Goal: Check status: Check status

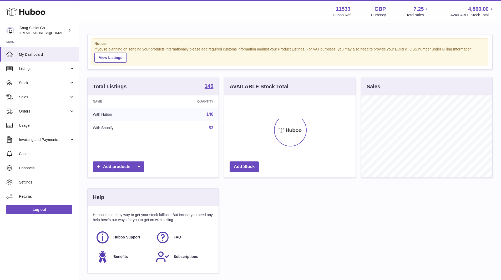
scroll to position [82, 131]
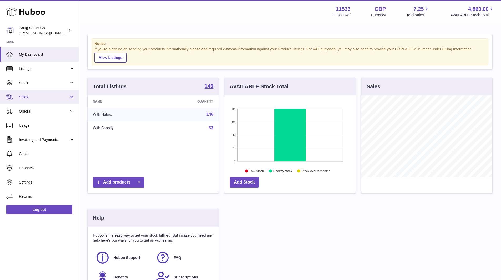
click at [35, 94] on link "Sales" at bounding box center [39, 97] width 79 height 14
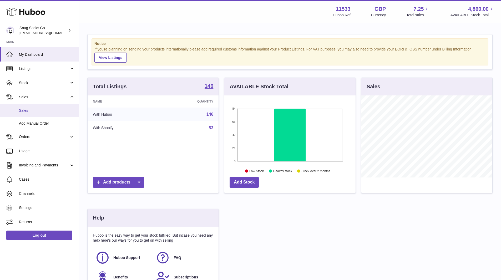
click at [35, 112] on span "Sales" at bounding box center [47, 110] width 56 height 5
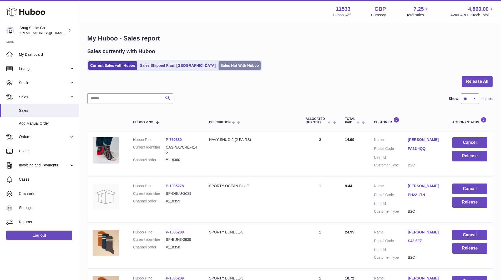
click at [219, 68] on link "Sales Not With Huboo" at bounding box center [240, 65] width 42 height 9
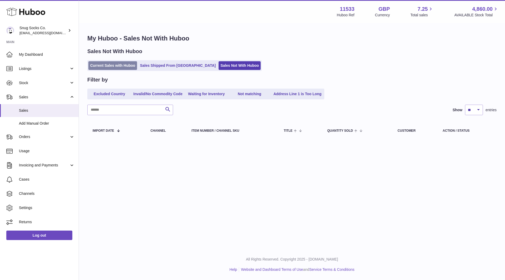
click at [112, 67] on link "Current Sales with Huboo" at bounding box center [112, 65] width 49 height 9
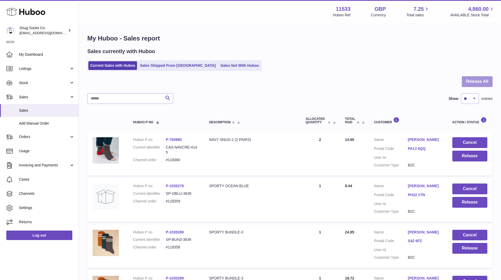
click at [468, 84] on button "Release All" at bounding box center [477, 81] width 31 height 11
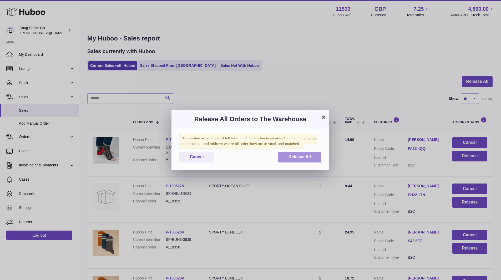
click at [315, 157] on button "Release All" at bounding box center [299, 157] width 43 height 11
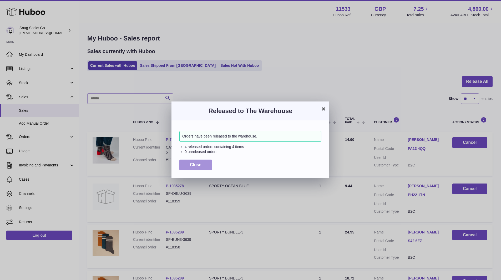
click at [198, 161] on button "Close" at bounding box center [195, 165] width 33 height 11
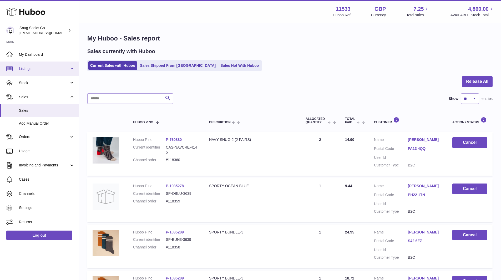
click at [50, 67] on span "Listings" at bounding box center [44, 68] width 50 height 5
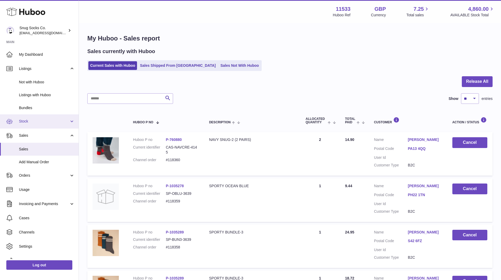
click at [32, 125] on link "Stock" at bounding box center [39, 121] width 79 height 14
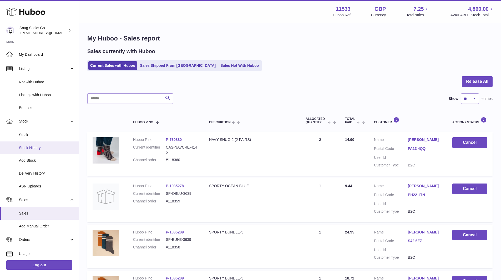
click at [33, 151] on link "Stock History" at bounding box center [39, 147] width 79 height 13
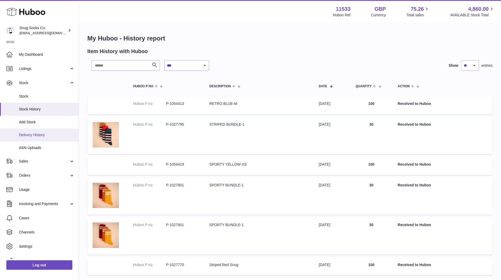
click at [38, 136] on span "Delivery History" at bounding box center [47, 135] width 56 height 5
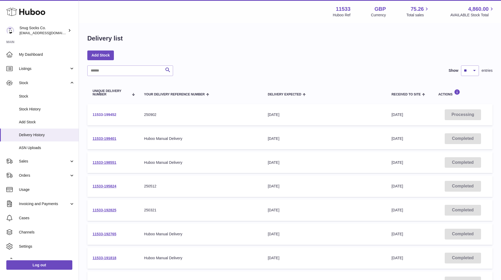
click at [109, 114] on link "11533-199452" at bounding box center [105, 115] width 24 height 4
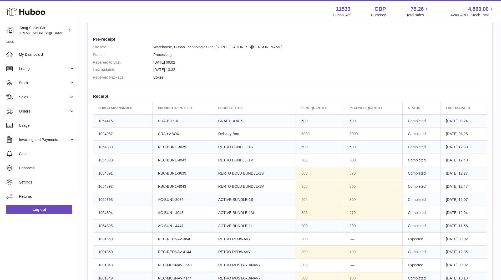
scroll to position [131, 0]
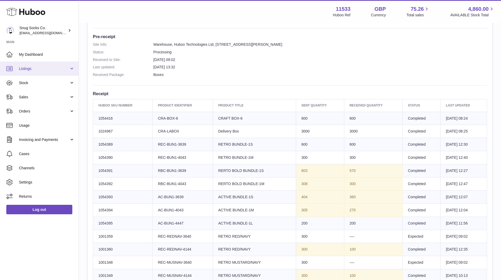
click at [33, 71] on span "Listings" at bounding box center [44, 68] width 50 height 5
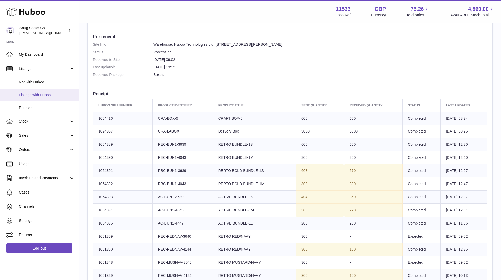
click at [35, 94] on span "Listings with Huboo" at bounding box center [47, 95] width 56 height 5
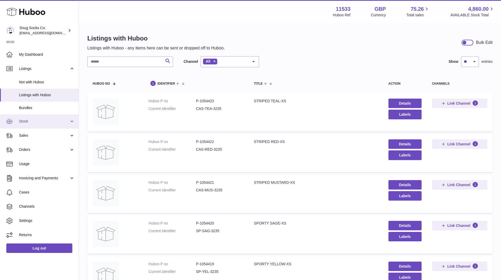
click at [34, 123] on span "Stock" at bounding box center [44, 121] width 50 height 5
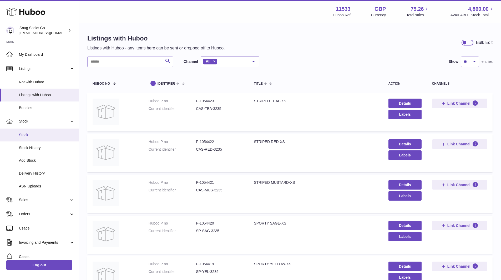
click at [35, 138] on link "Stock" at bounding box center [39, 135] width 79 height 13
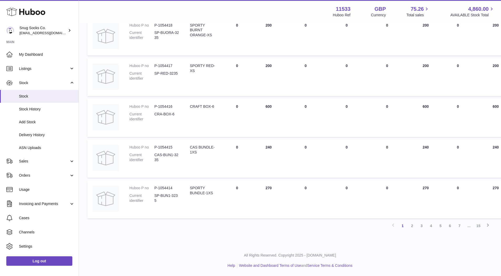
scroll to position [54, 0]
